Goal: Information Seeking & Learning: Learn about a topic

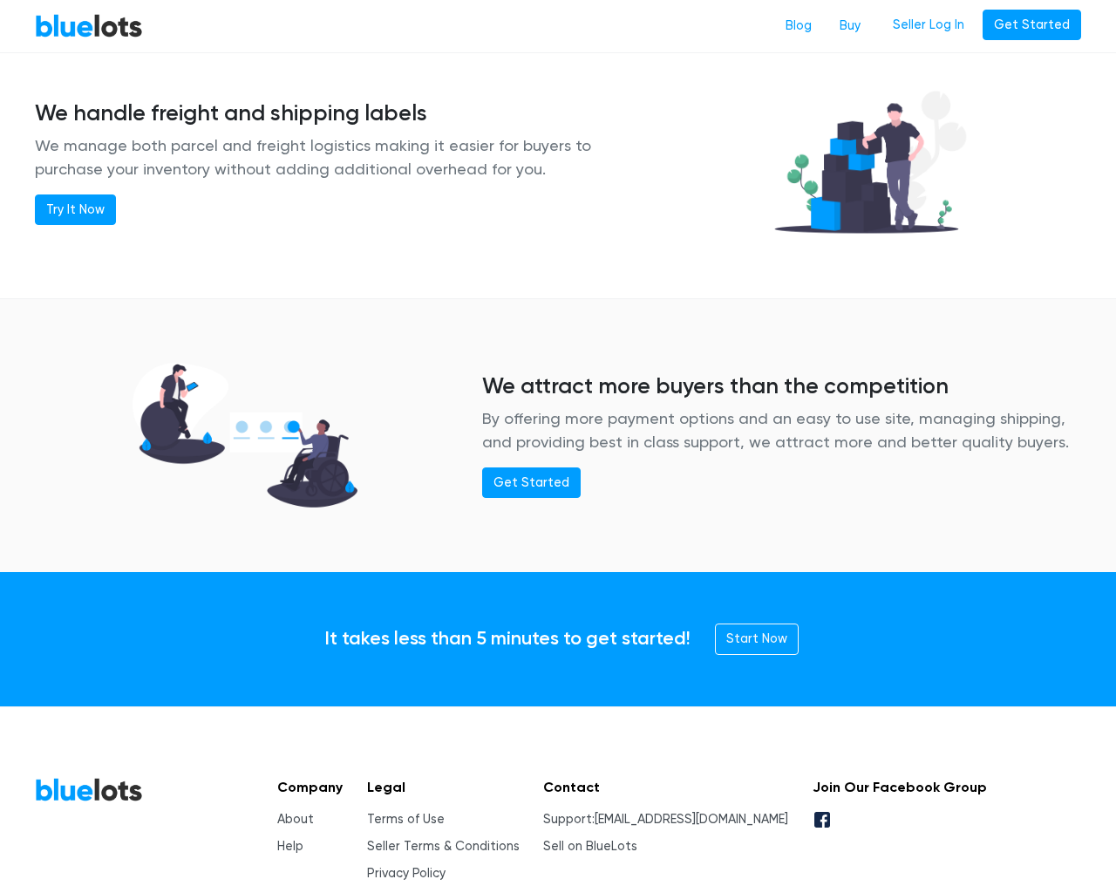
scroll to position [2120, 0]
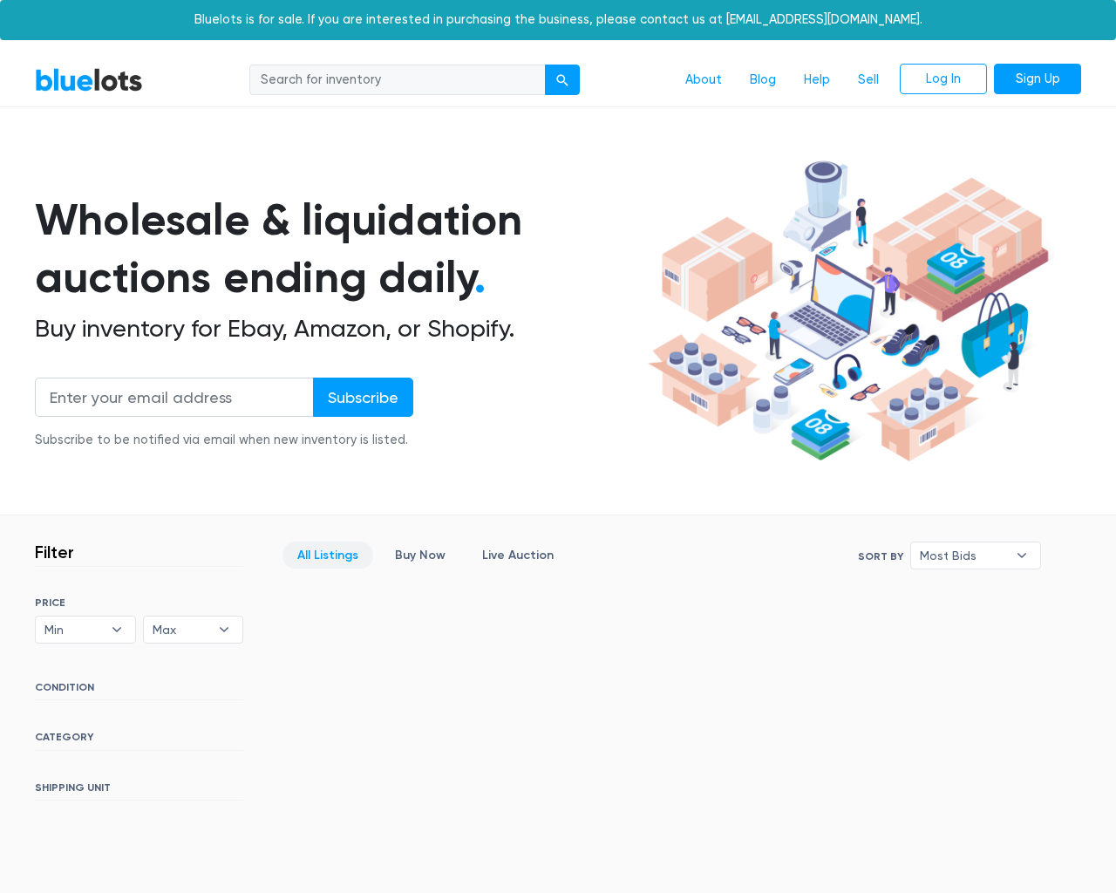
scroll to position [317, 0]
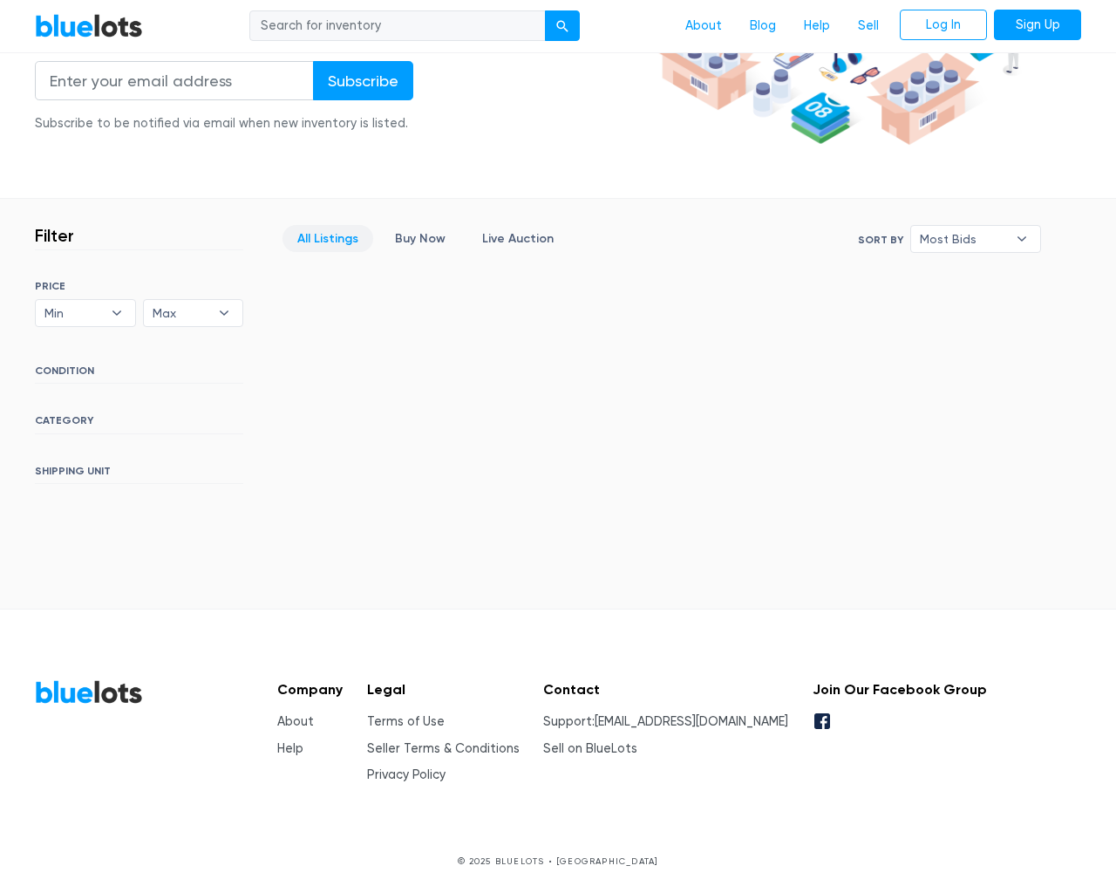
type input "the"
type input "[EMAIL_ADDRESS][DOMAIN_NAME]"
type input "e"
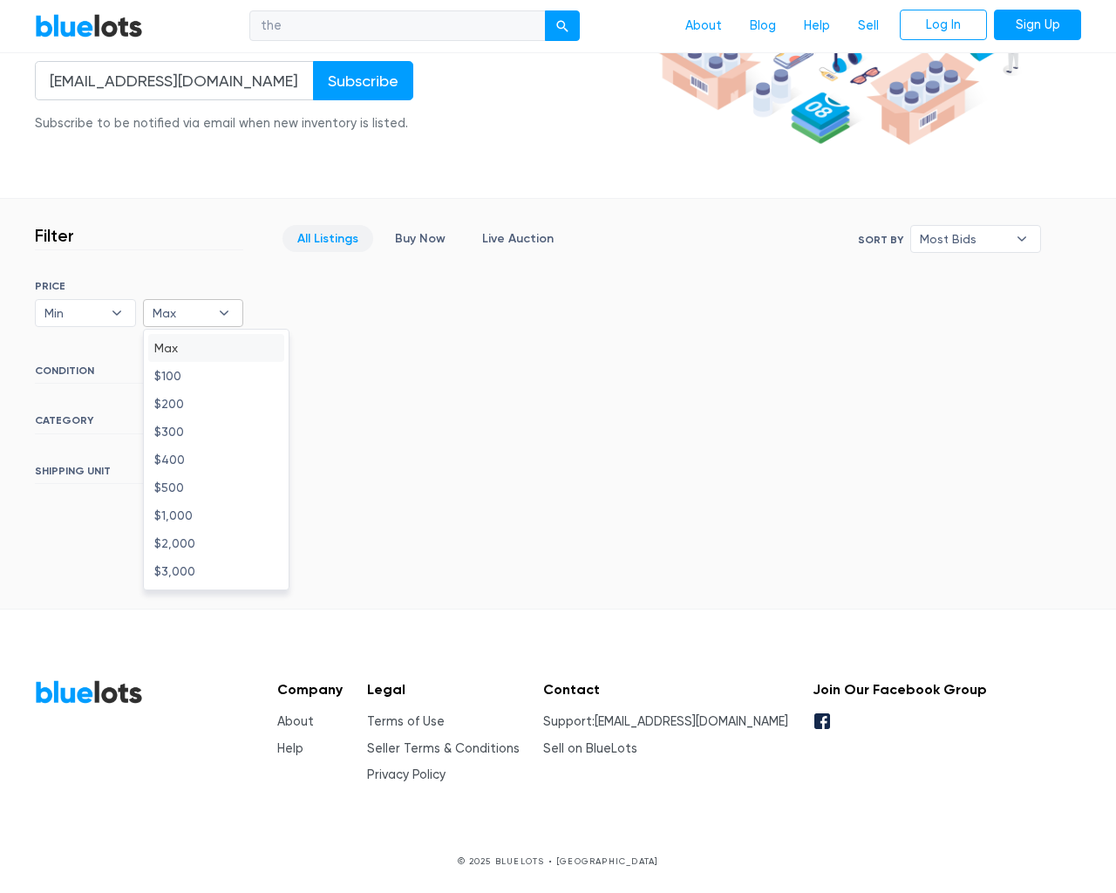
type input "e"
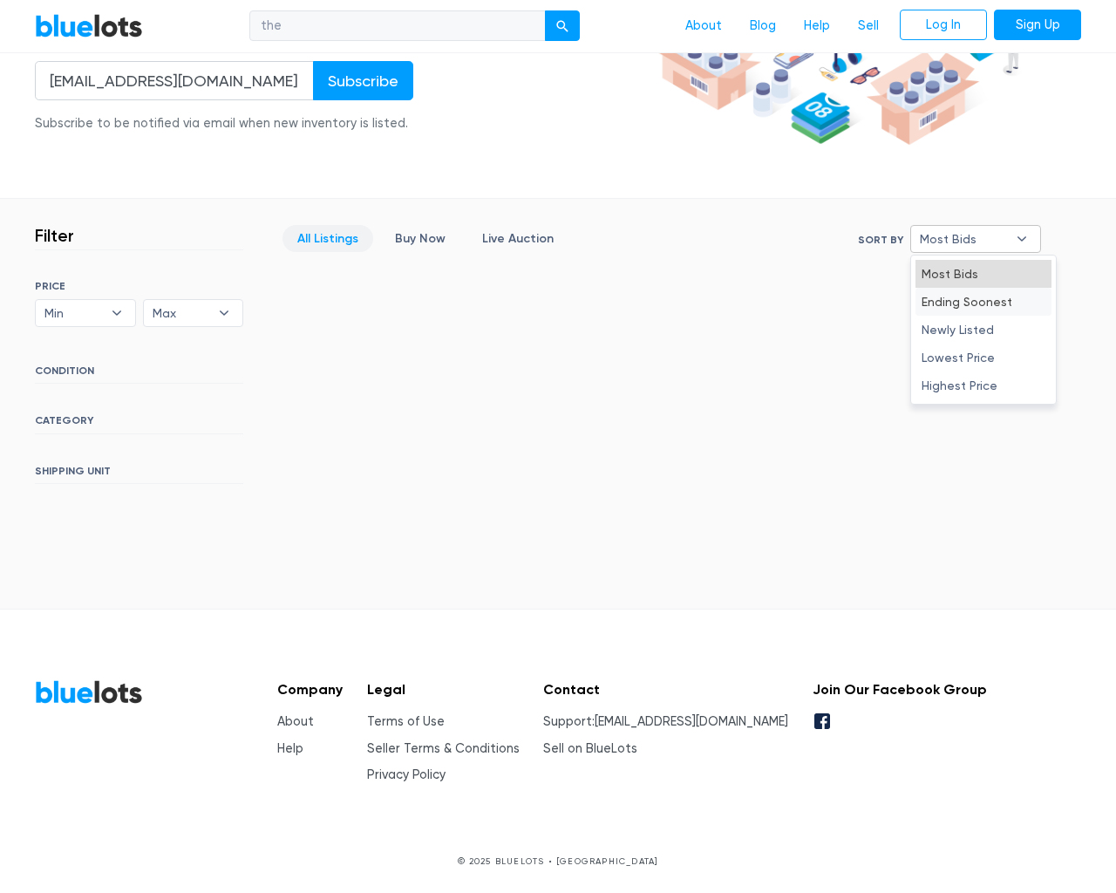
select select "10000"
select select "50000"
select select "ending_soonest"
select select "50000"
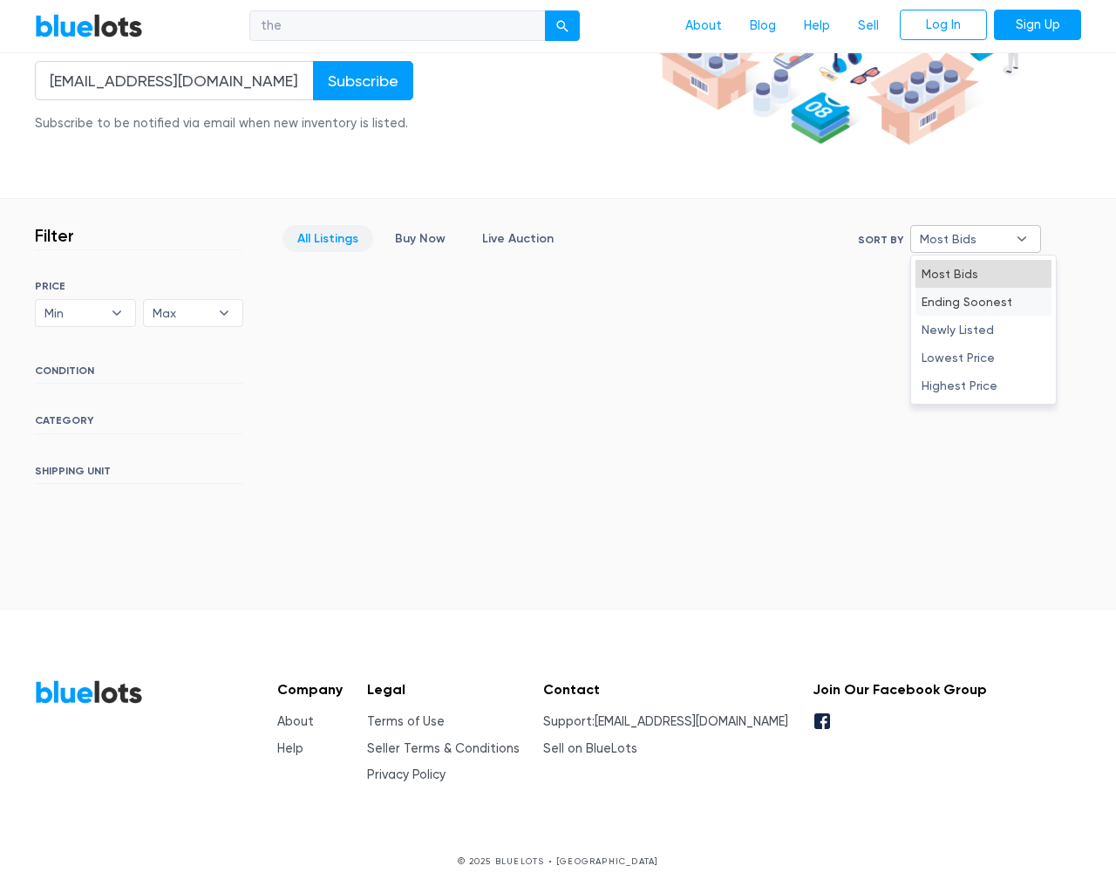
select select "highest_price"
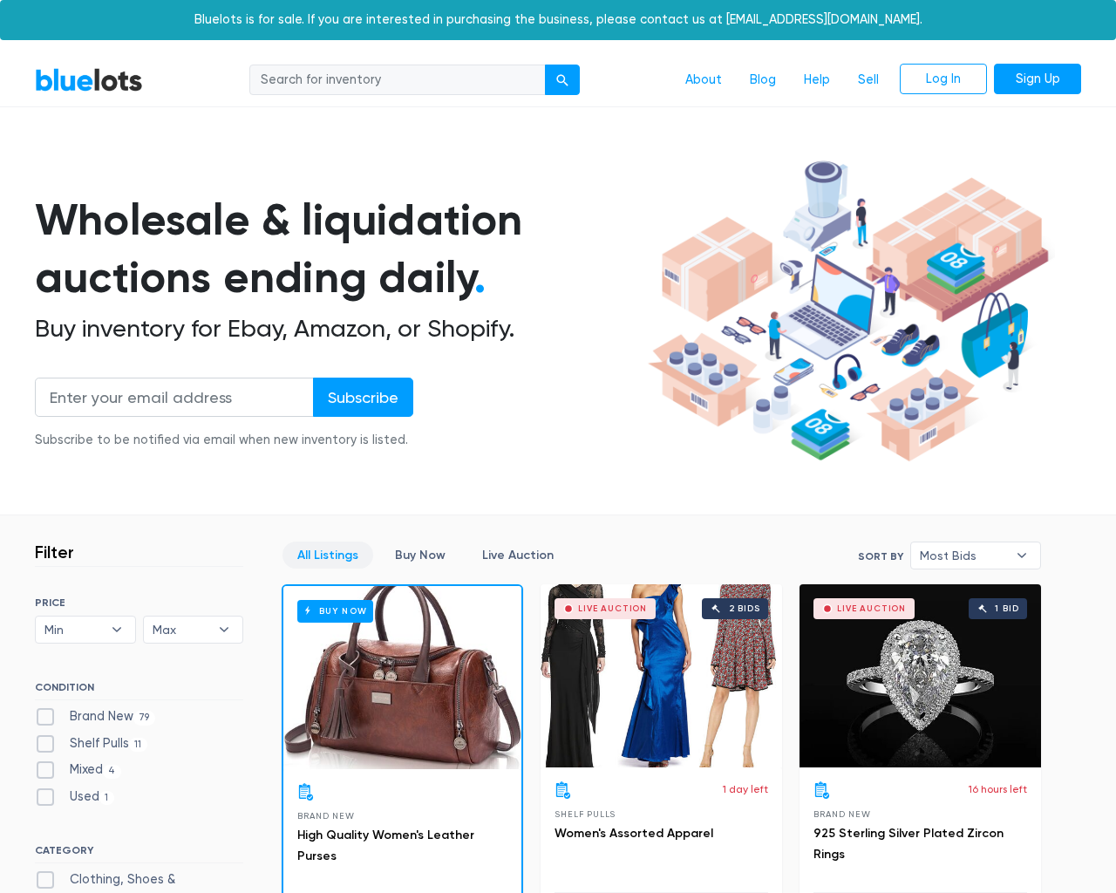
scroll to position [7438, 0]
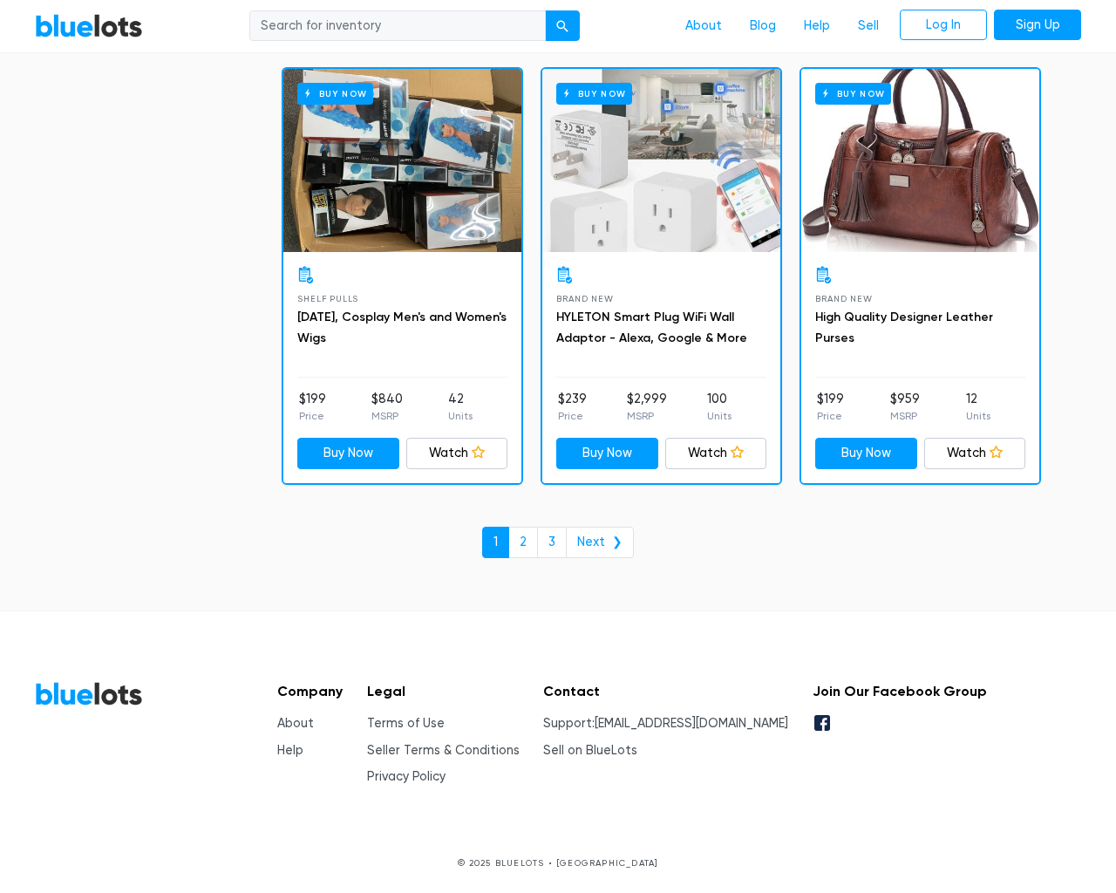
type input "the"
type input "testing@example.com"
type input "e"
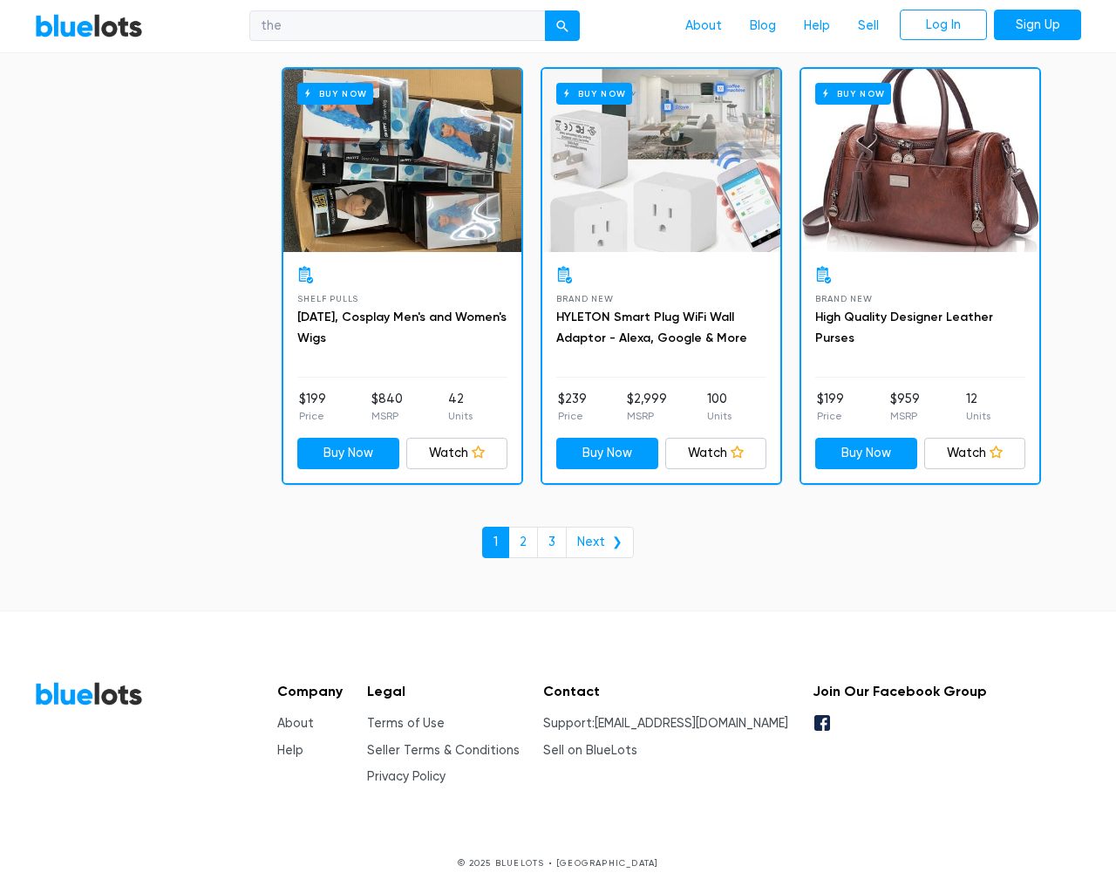
checkbox New"] "false"
type input "e"
checkbox Pulls"] "false"
checkbox input "false"
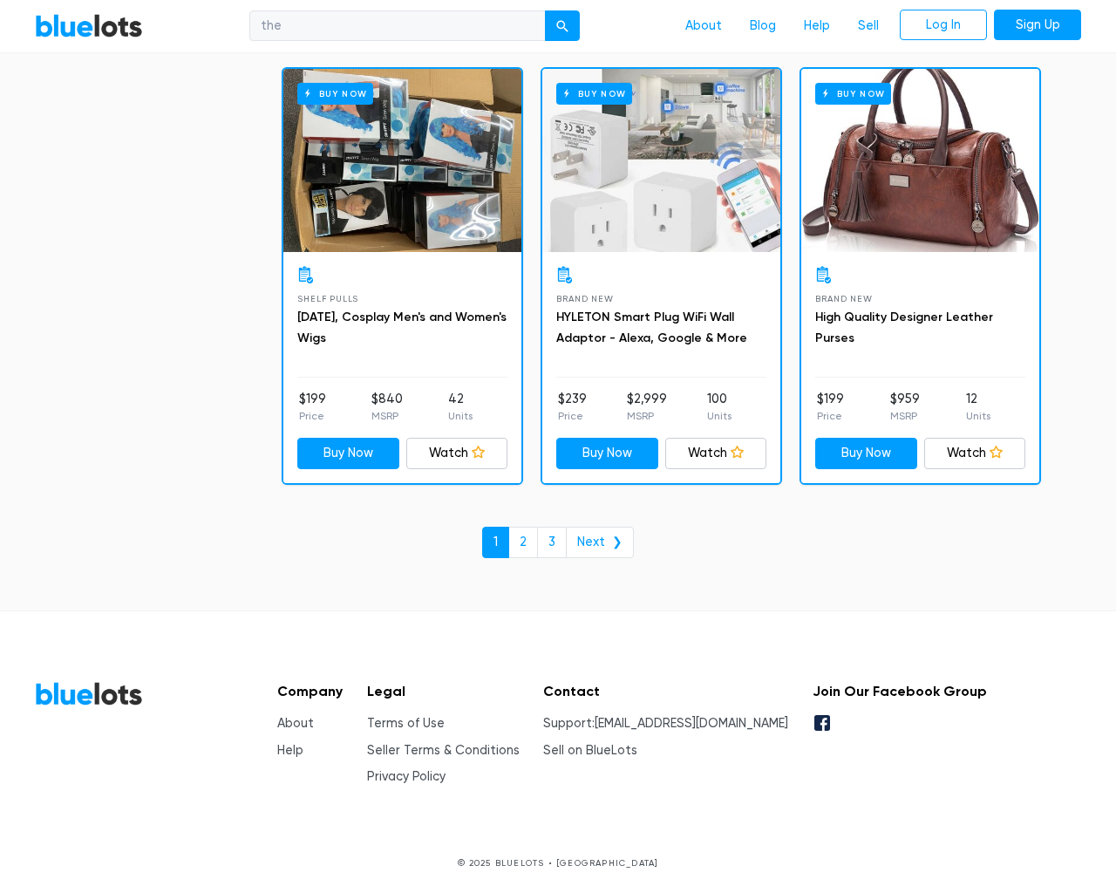
checkbox Accessories"] "false"
checkbox input "false"
checkbox Merchandise"] "false"
checkbox Goods"] "false"
checkbox Beauty"] "false"
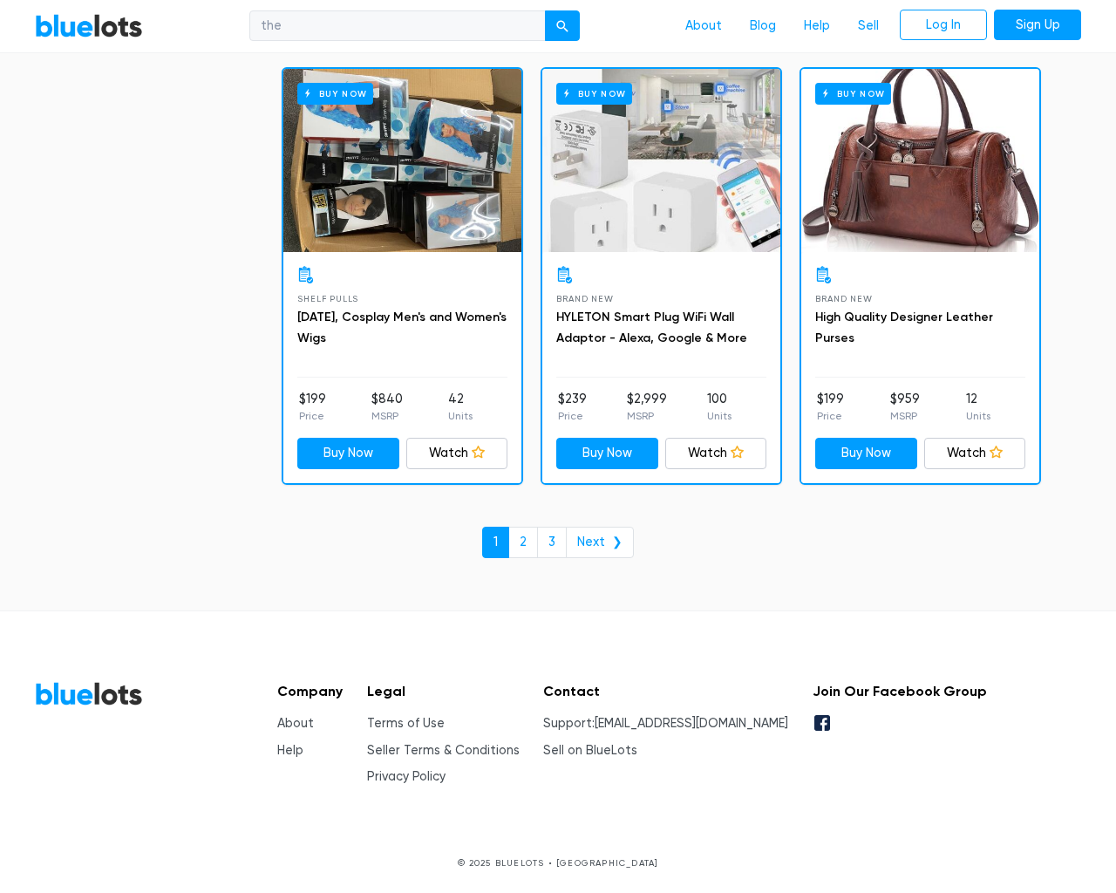
checkbox Garden"] "false"
checkbox Baby"] "false"
checkbox input "false"
type input "e"
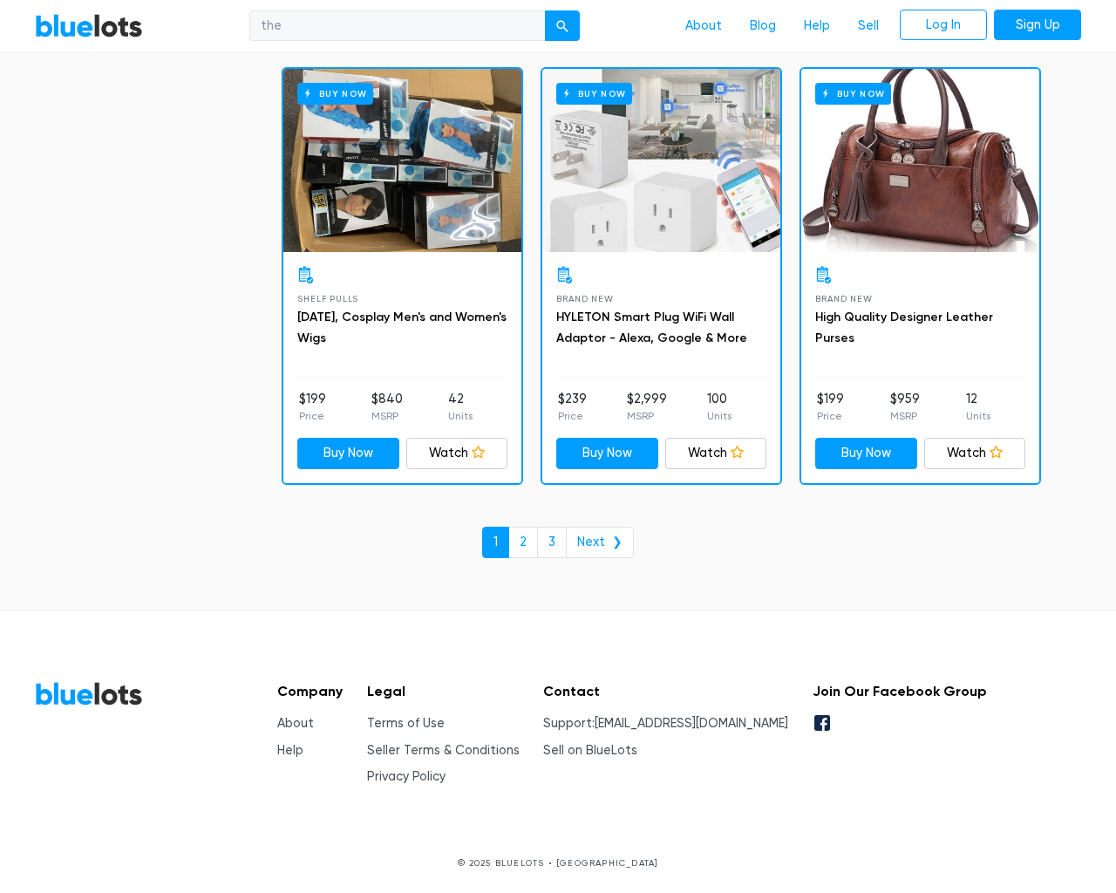
select select "10000"
select select "50000"
select select "10000"
select select "50000"
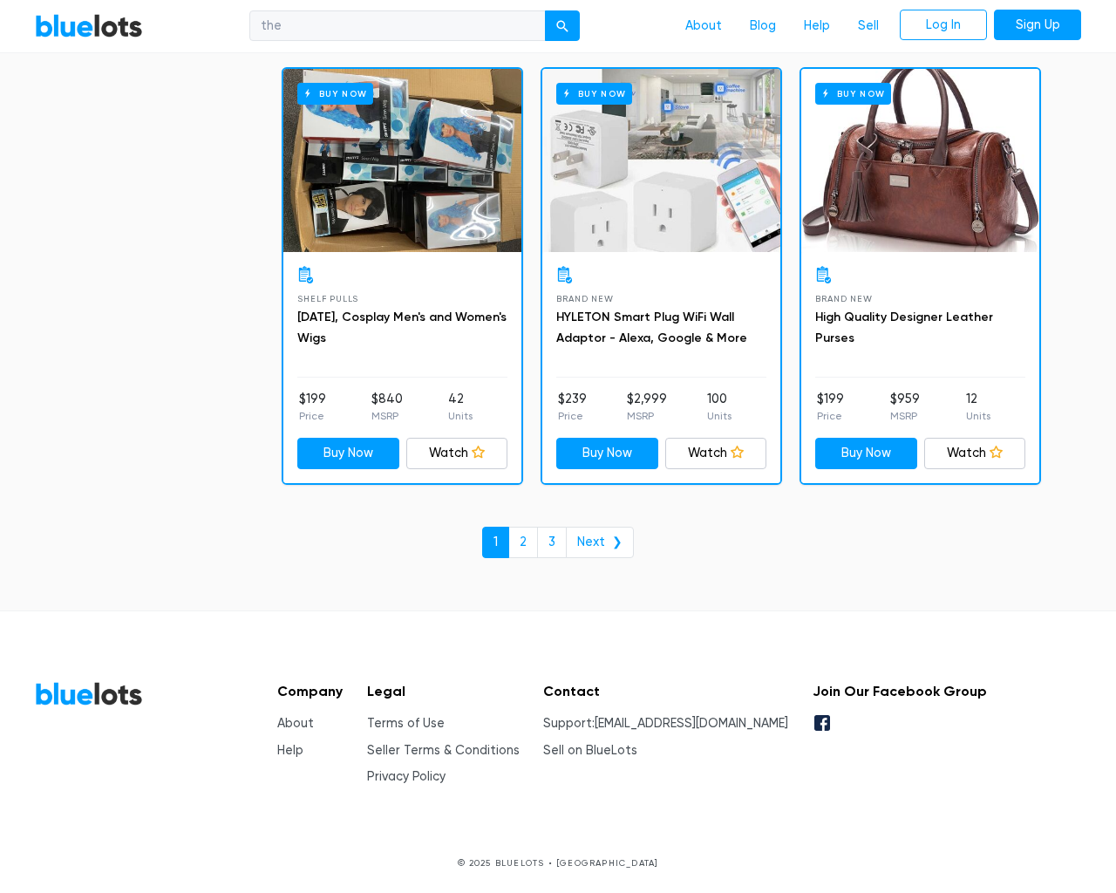
select select "highest_price"
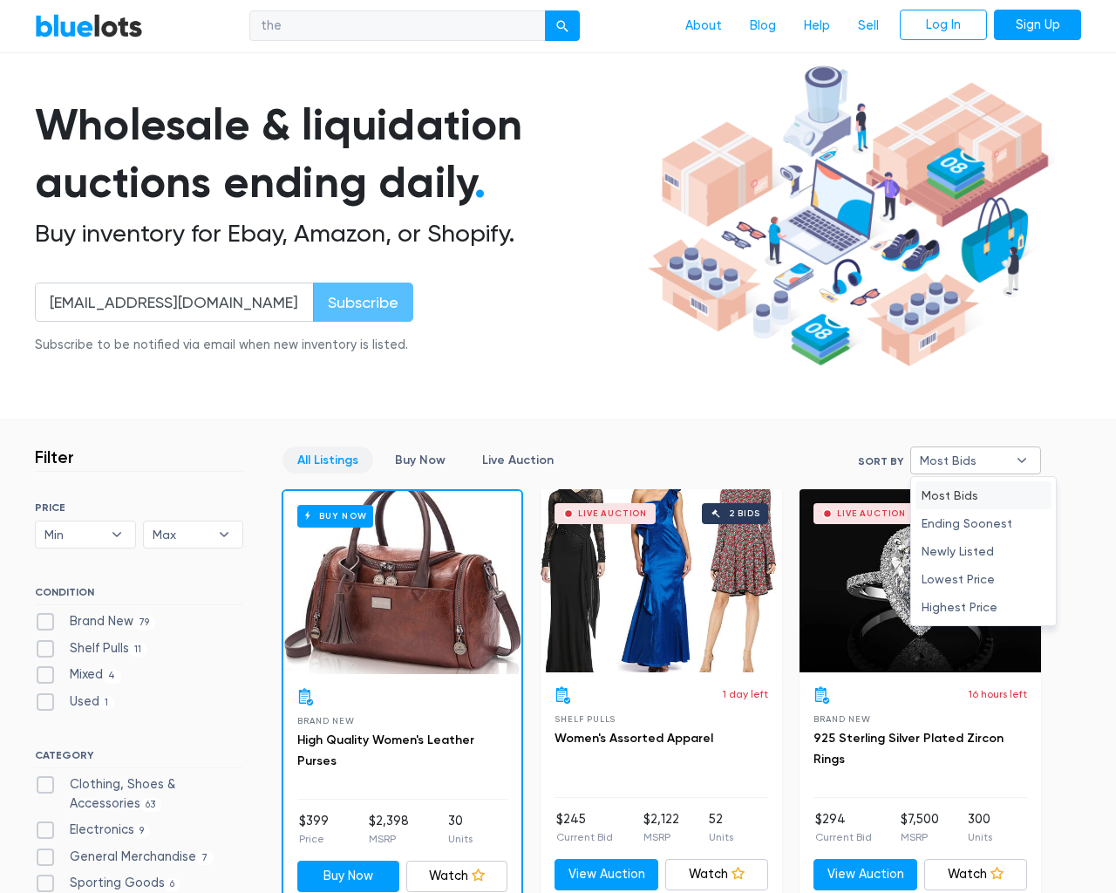
type input "e"
checkbox New"] "false"
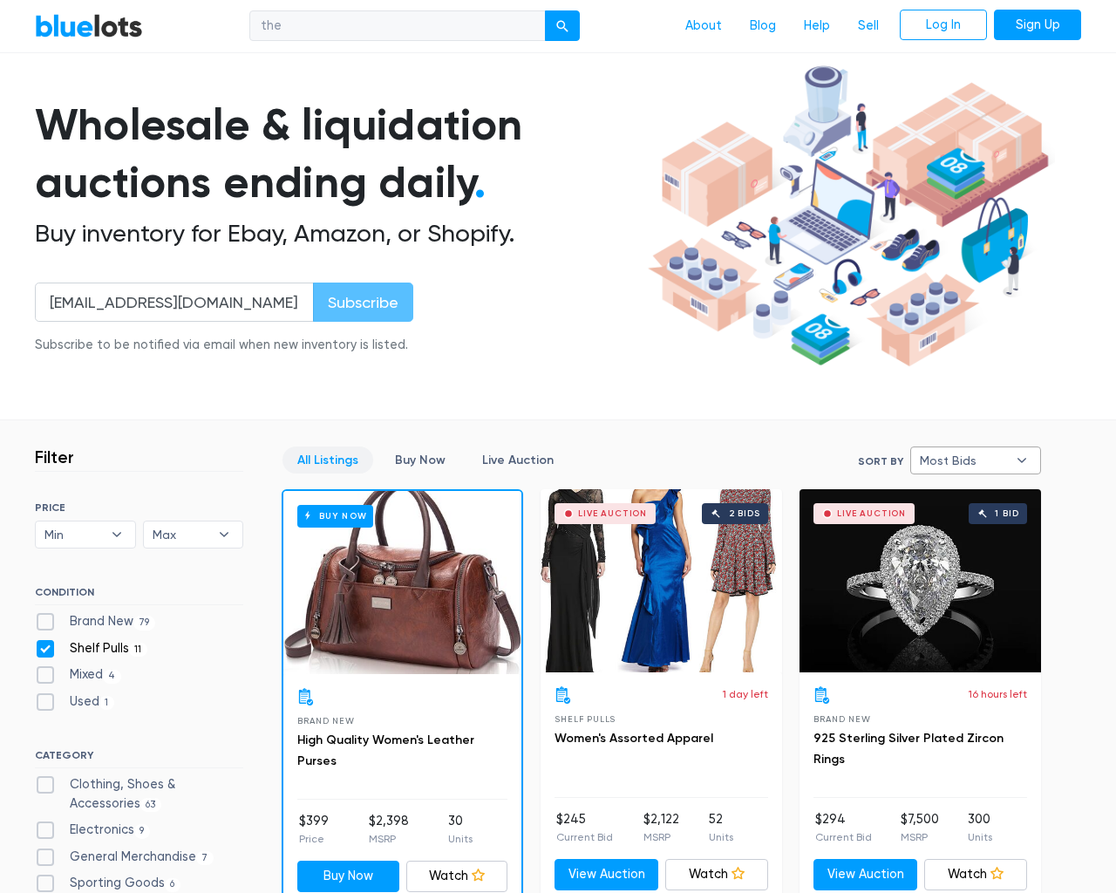
checkbox Pulls"] "false"
checkbox input "false"
checkbox Accessories"] "false"
checkbox input "false"
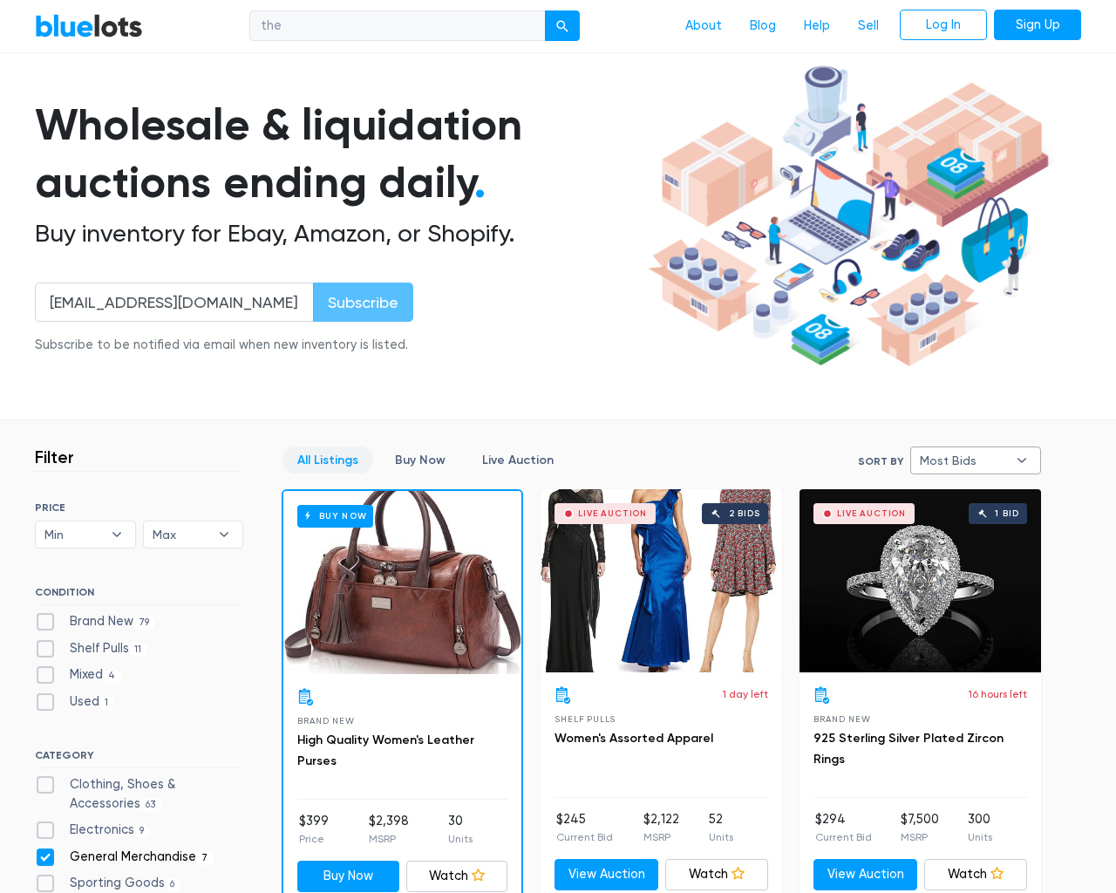
checkbox Merchandise"] "false"
checkbox Goods"] "false"
checkbox Beauty"] "false"
checkbox Garden"] "false"
checkbox Baby"] "false"
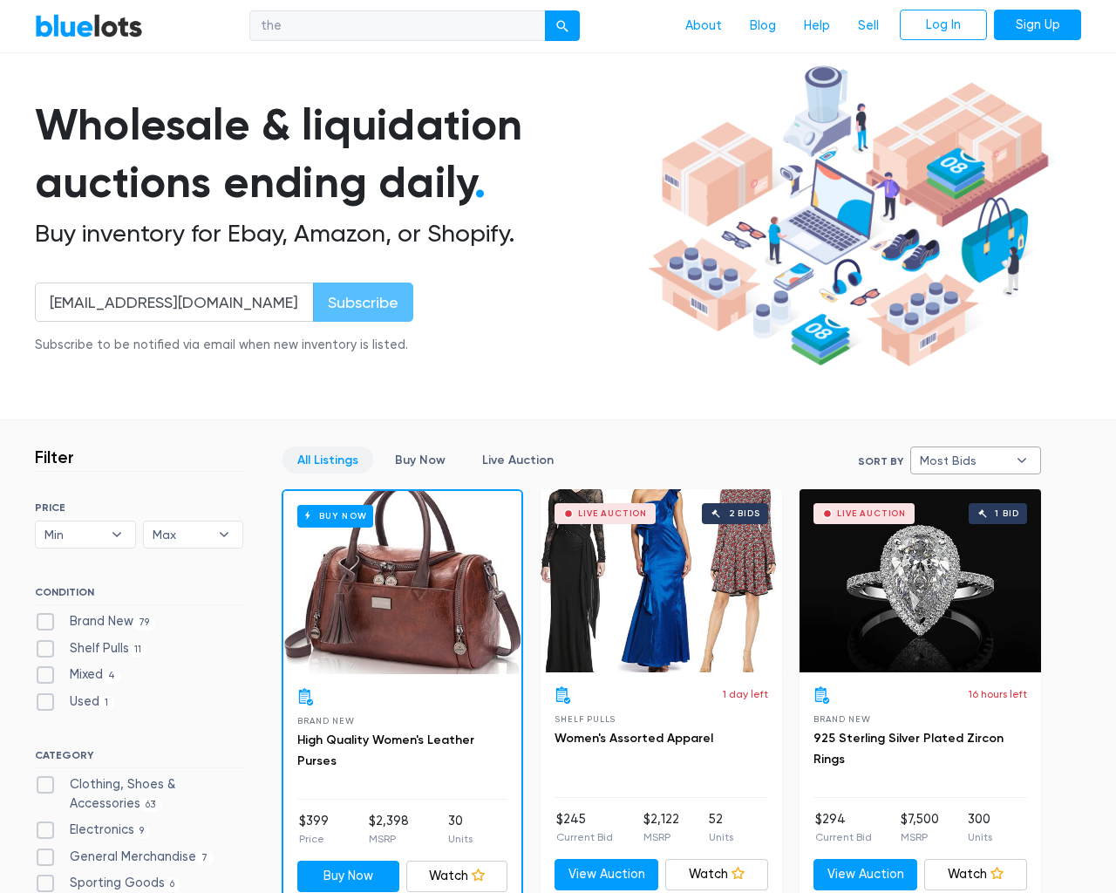
checkbox input "false"
type input "e"
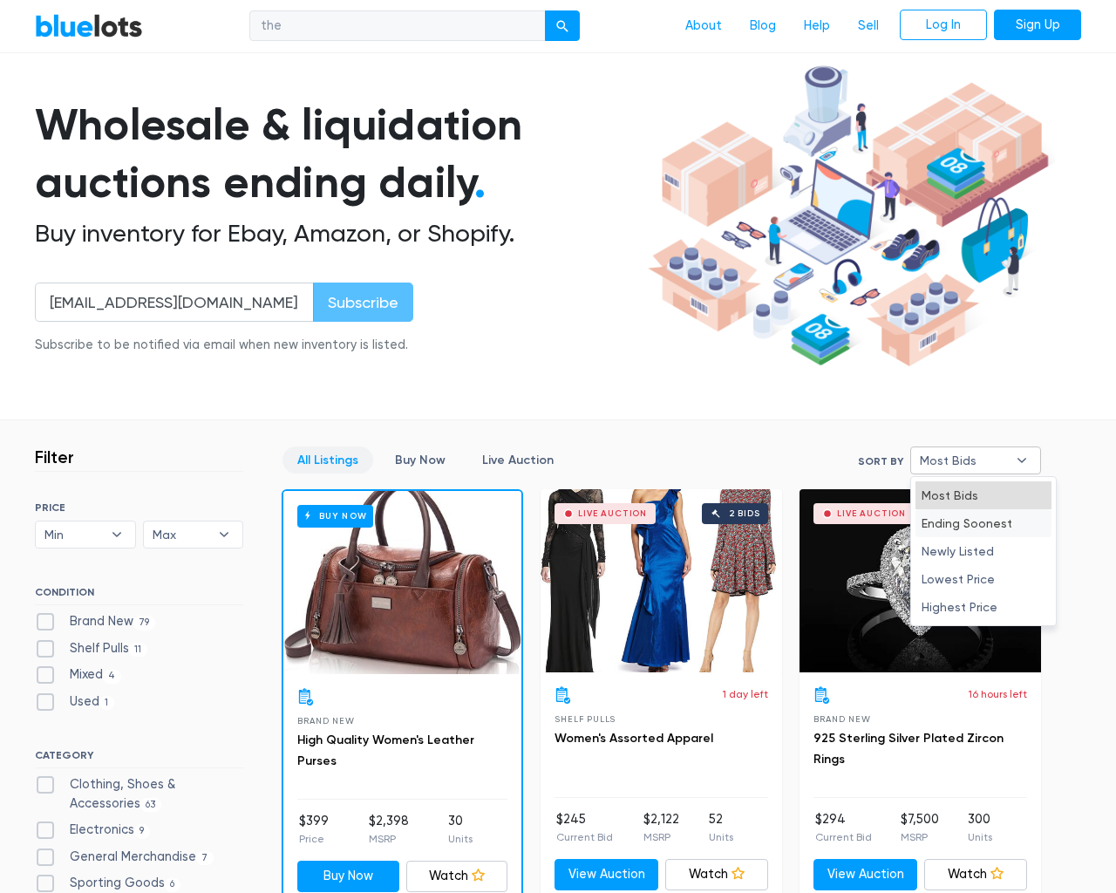
select select "most_bids"
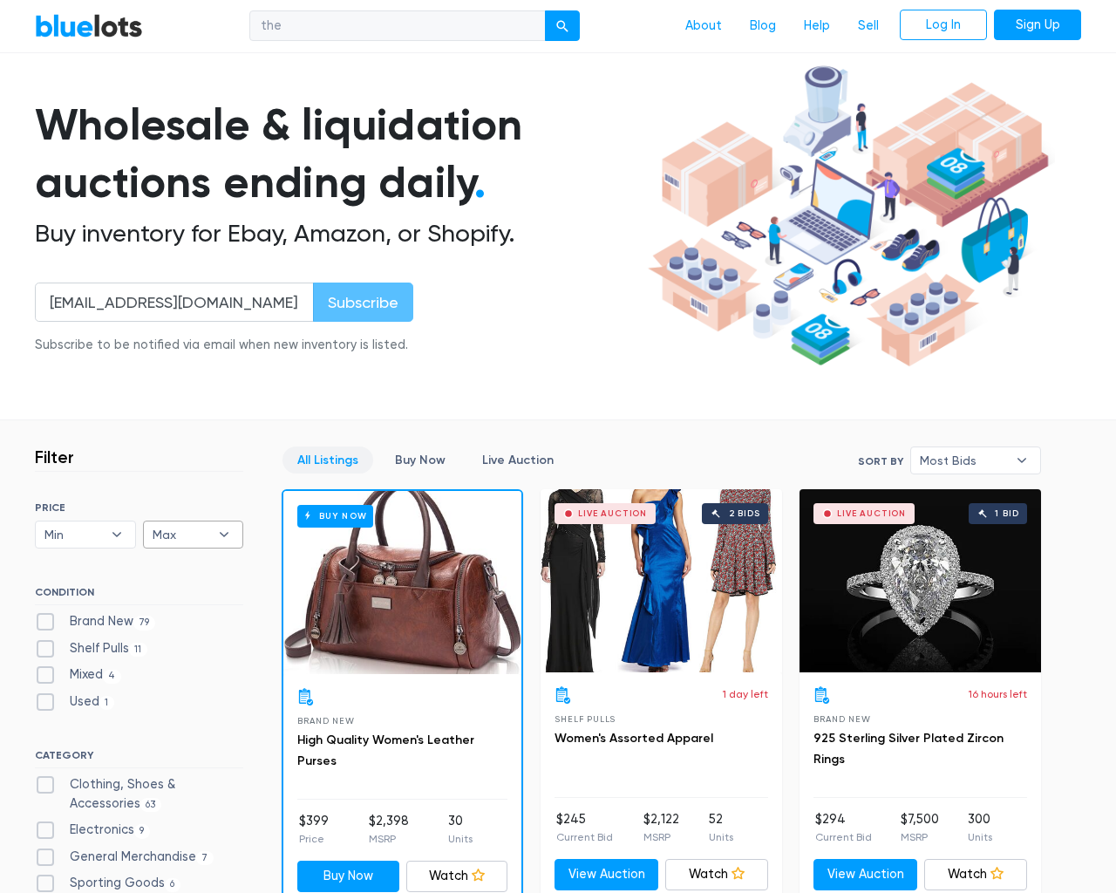
type input "e"
checkbox New"] "false"
checkbox Pulls"] "false"
checkbox input "false"
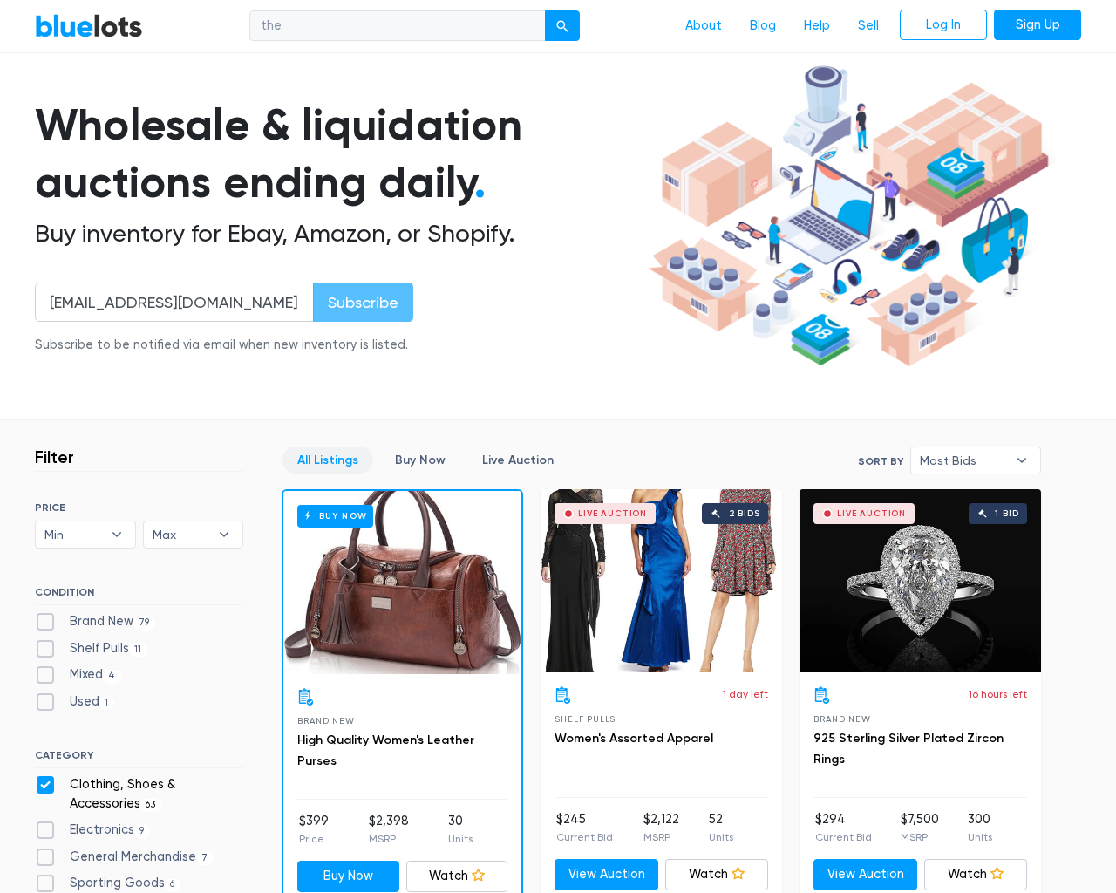
checkbox Accessories"] "false"
checkbox input "false"
checkbox Merchandise"] "false"
checkbox Goods"] "false"
checkbox Beauty"] "false"
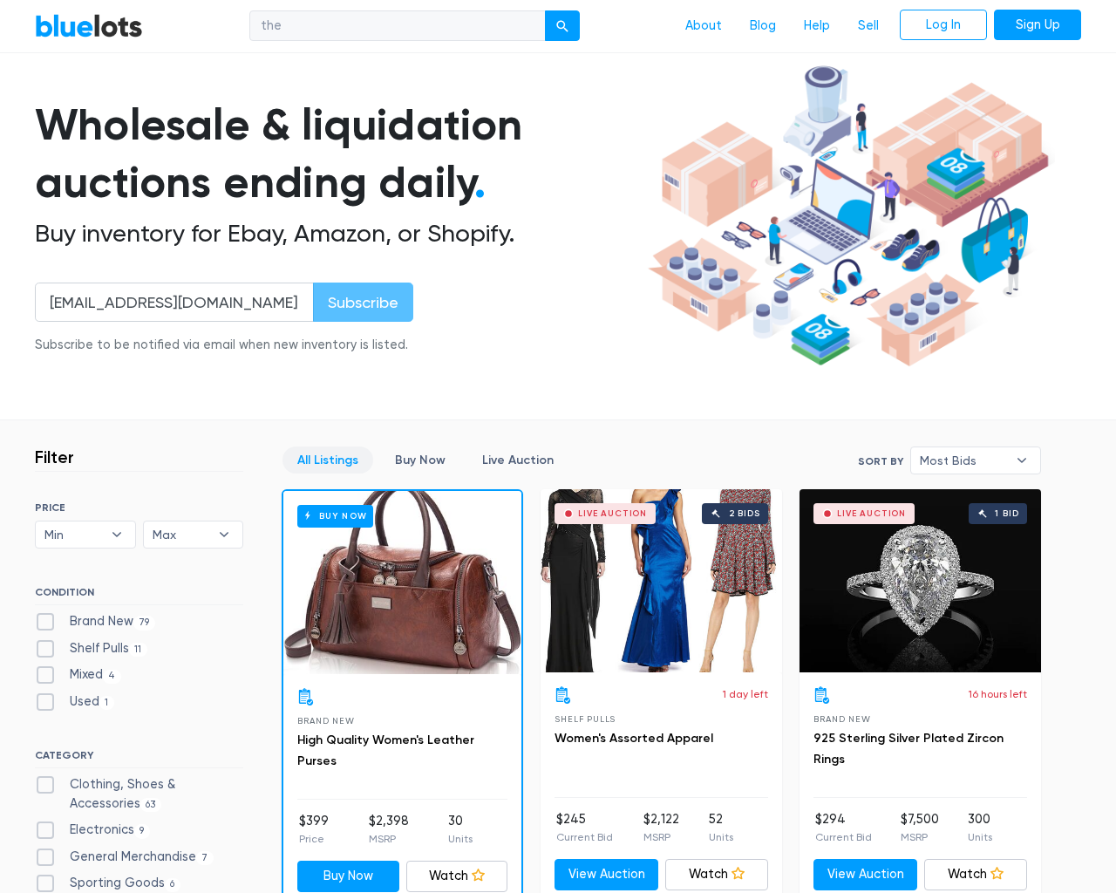
checkbox Garden"] "false"
checkbox Baby"] "false"
checkbox input "false"
type input "e"
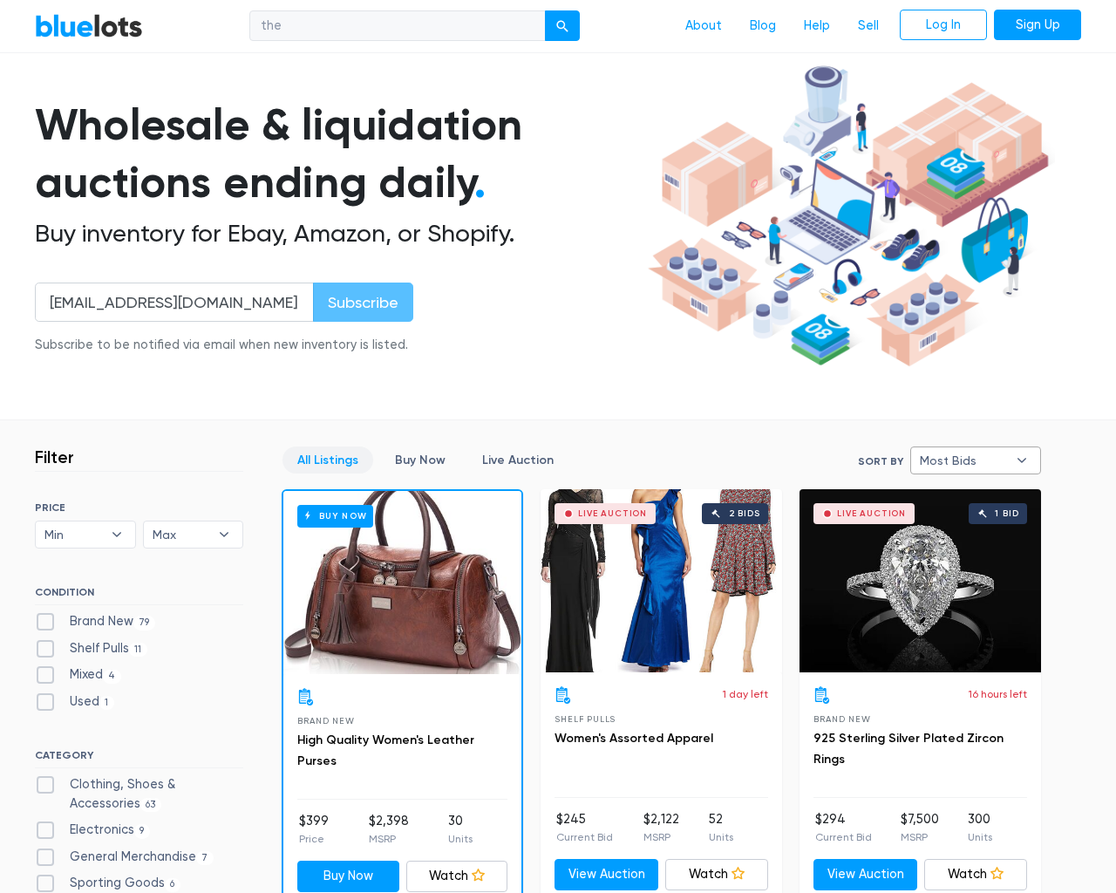
type input "e"
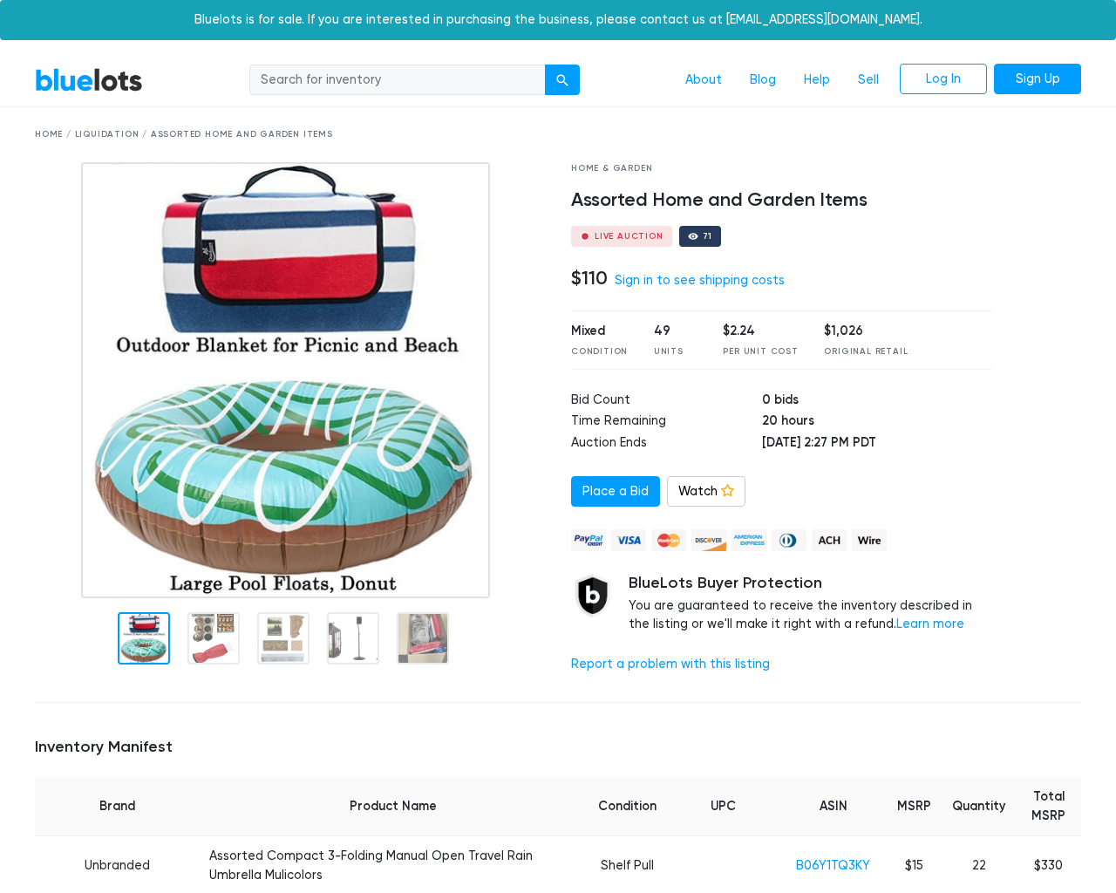
scroll to position [2144, 0]
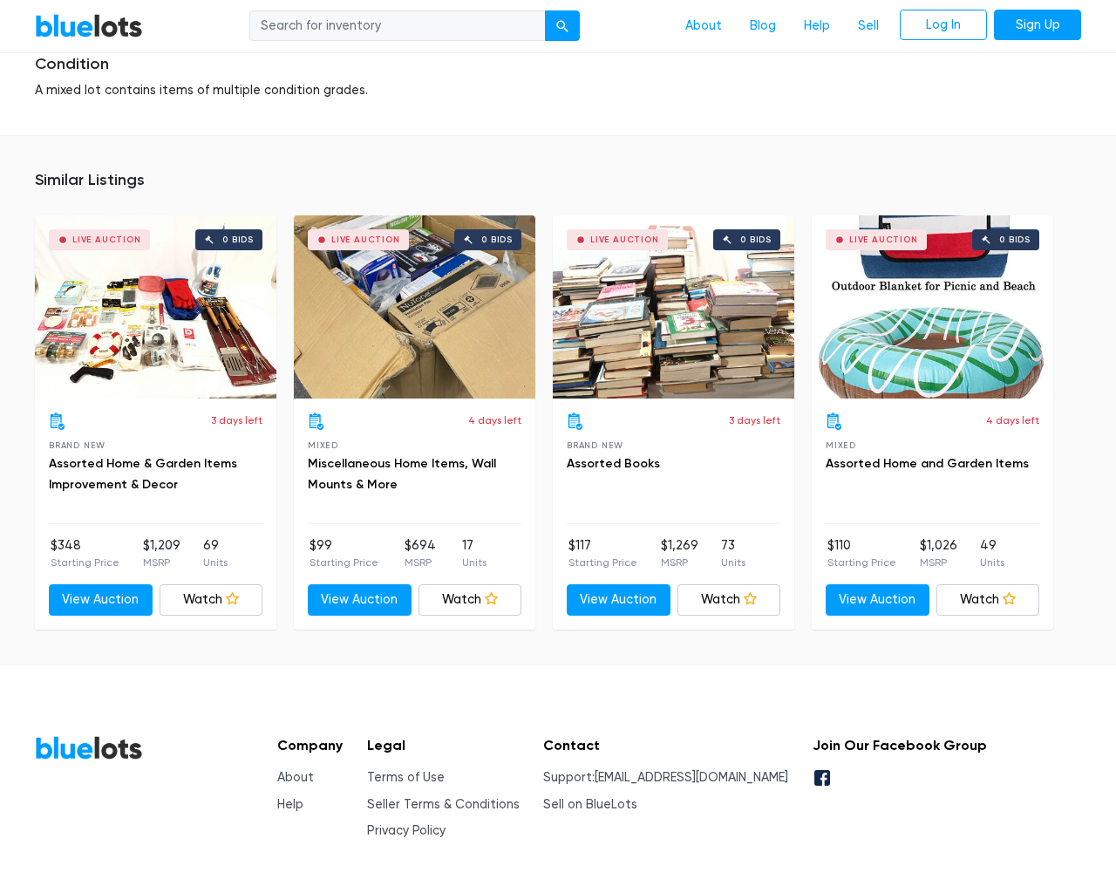
type input "the"
